Goal: Communication & Community: Participate in discussion

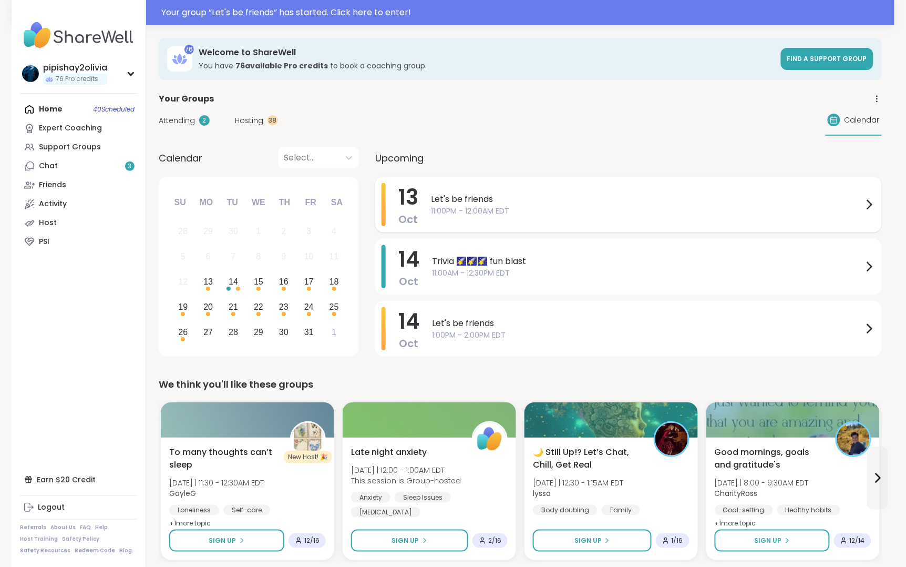
click at [472, 201] on span "Let's be friends" at bounding box center [647, 199] width 432 height 13
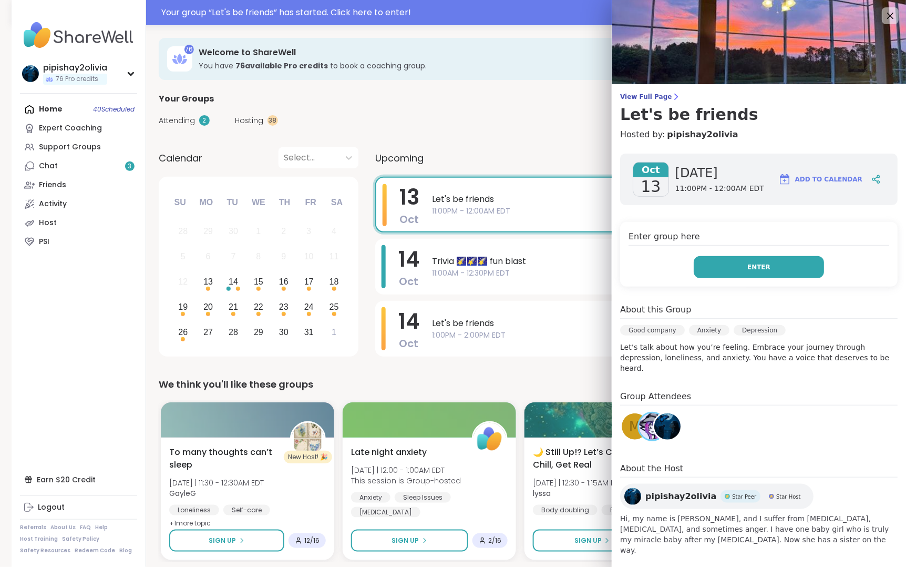
click at [777, 265] on button "Enter" at bounding box center [759, 267] width 130 height 22
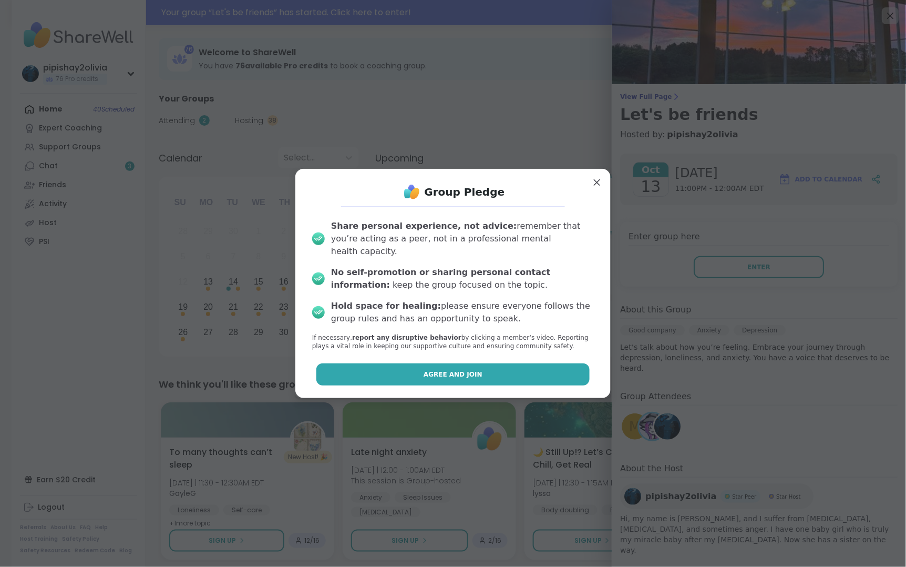
click at [462, 371] on span "Agree and Join" at bounding box center [453, 374] width 59 height 9
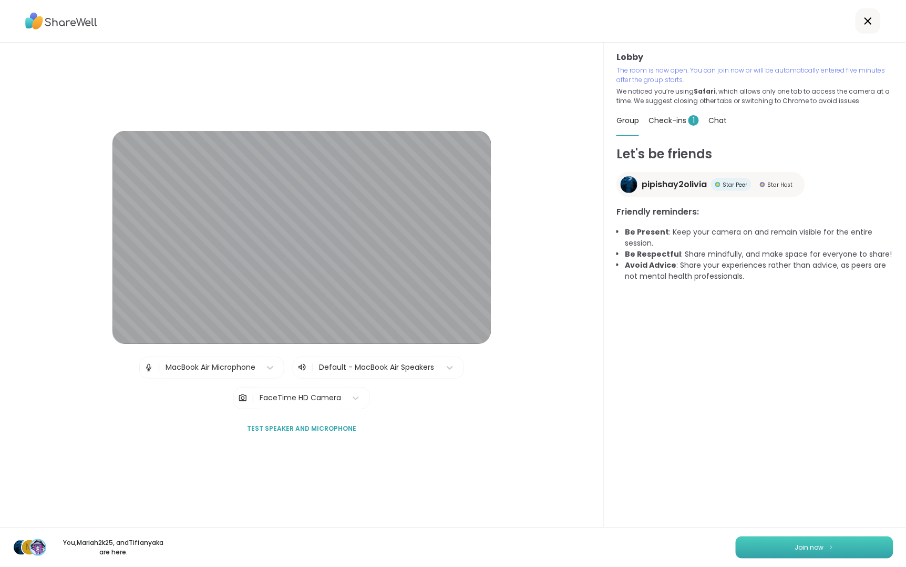
click at [842, 539] on button "Join now" at bounding box center [815, 547] width 158 height 22
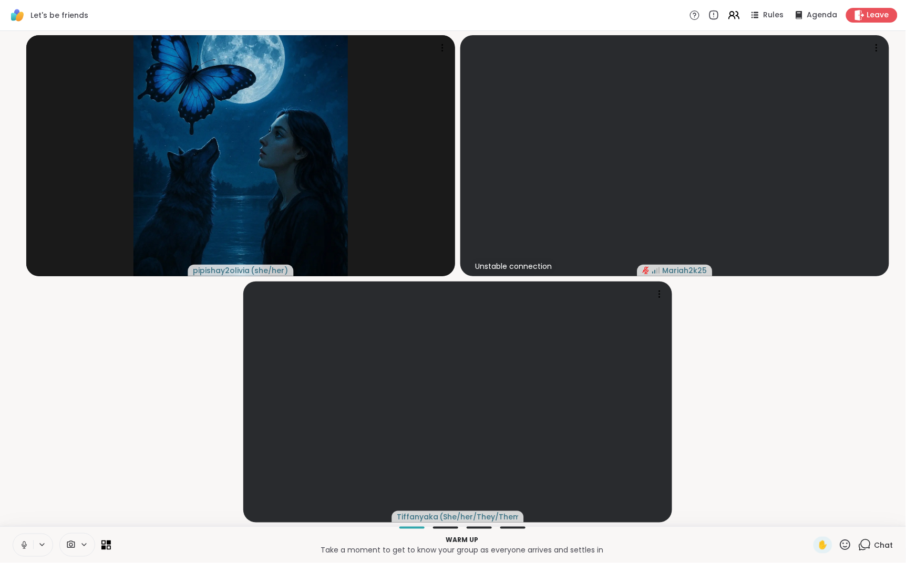
click at [25, 546] on icon at bounding box center [23, 545] width 9 height 9
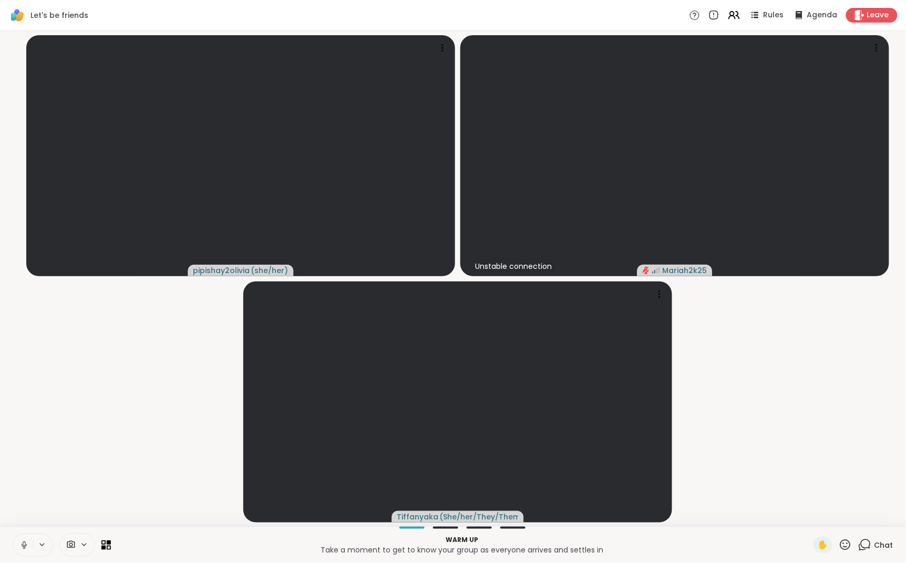
click at [29, 538] on button at bounding box center [23, 546] width 20 height 22
click at [18, 548] on button at bounding box center [23, 546] width 20 height 22
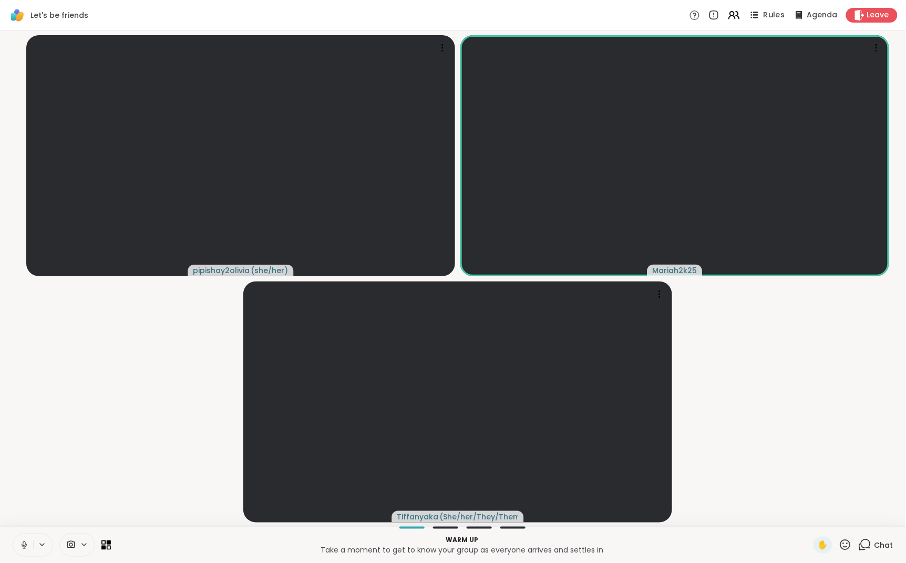
click at [769, 15] on span "Rules" at bounding box center [775, 15] width 22 height 11
